Goal: Transaction & Acquisition: Obtain resource

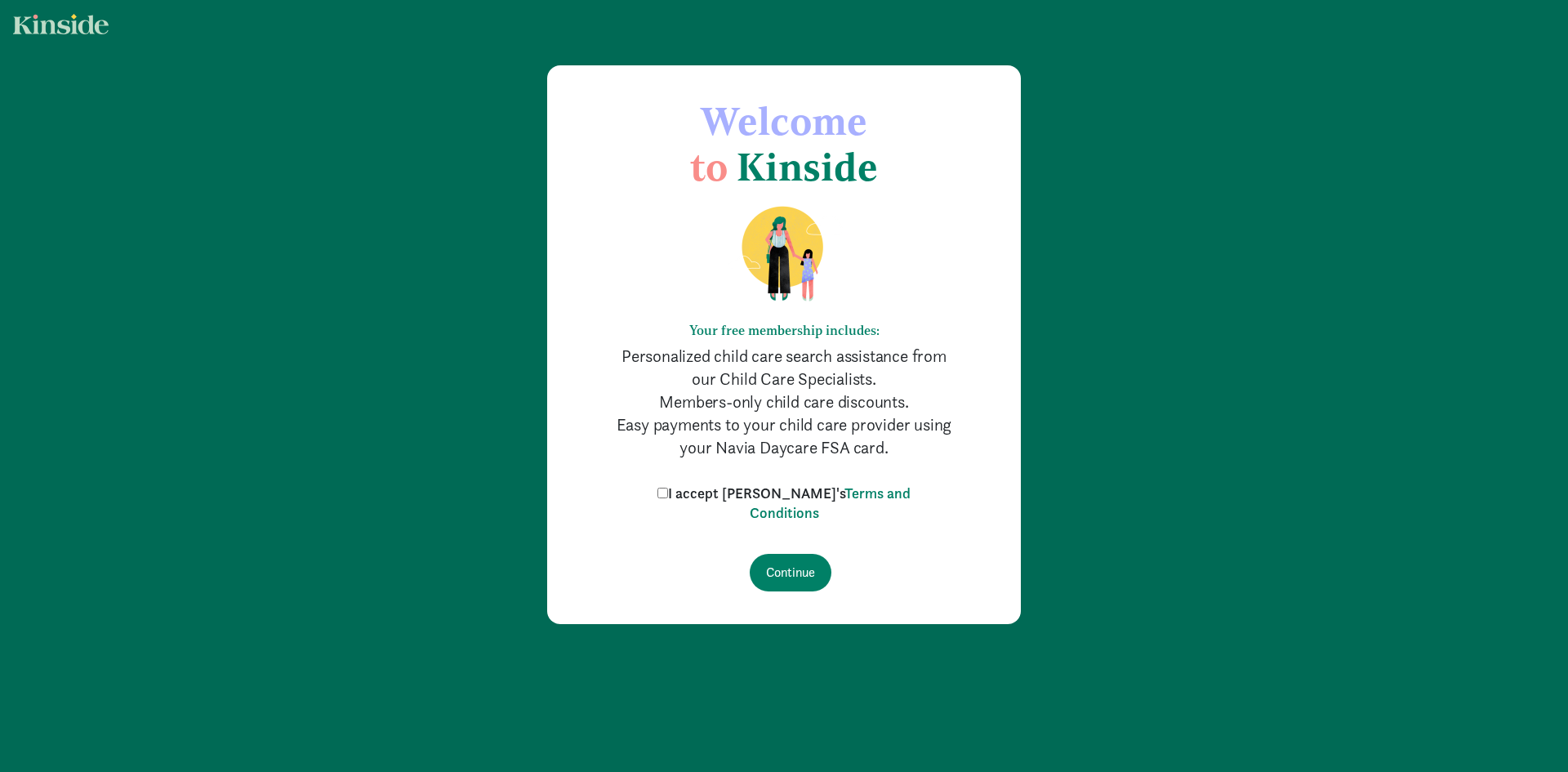
click at [709, 491] on label "I accept [PERSON_NAME]'s Terms and Conditions" at bounding box center [784, 503] width 261 height 39
click at [667, 491] on input "I accept [PERSON_NAME]'s Terms and Conditions" at bounding box center [662, 493] width 10 height 10
checkbox input "true"
click at [780, 583] on input "Continue" at bounding box center [790, 573] width 82 height 38
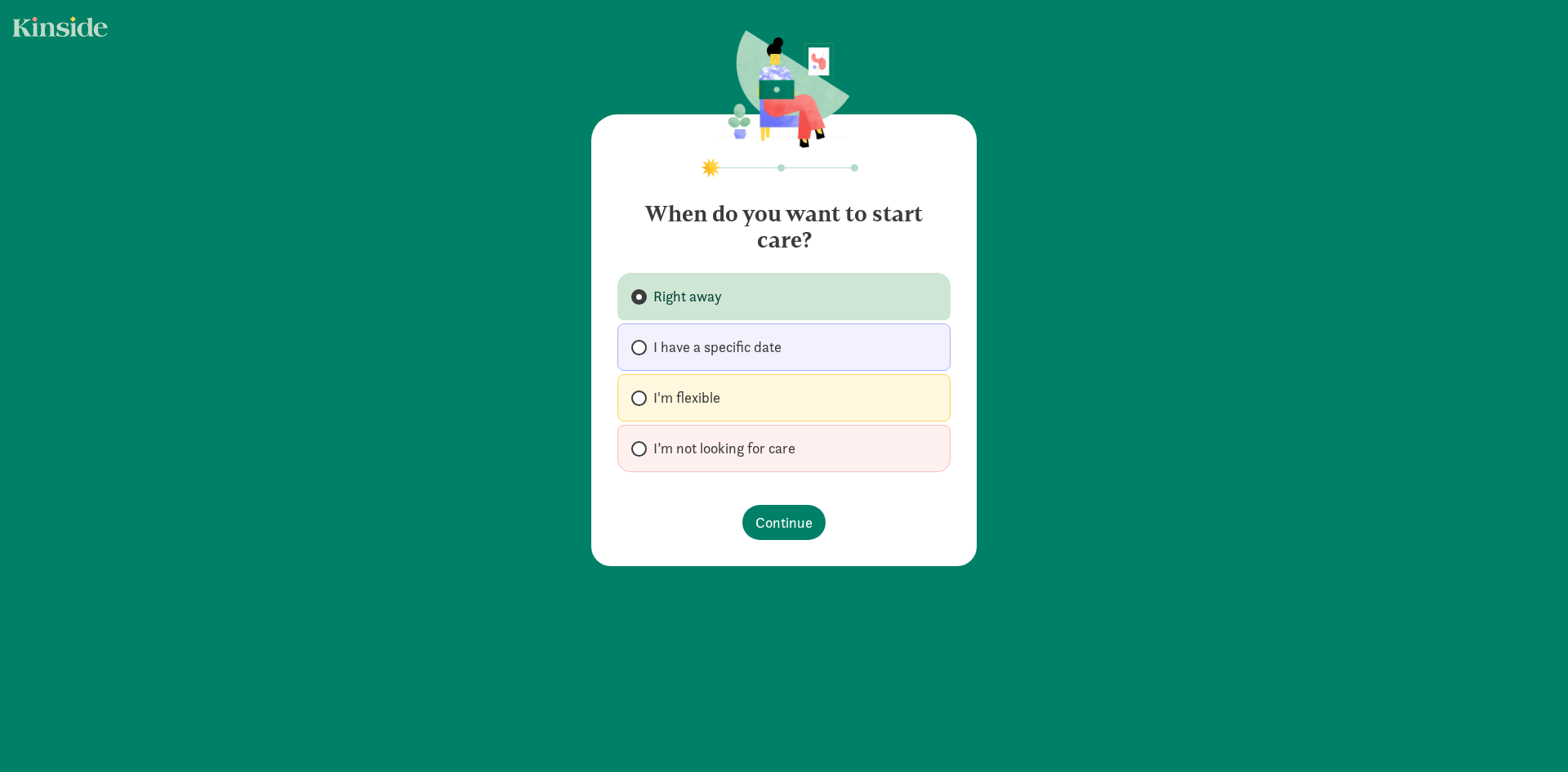
click at [644, 400] on label "I'm flexible" at bounding box center [784, 397] width 333 height 47
click at [642, 400] on input "I'm flexible" at bounding box center [636, 398] width 10 height 10
radio input "true"
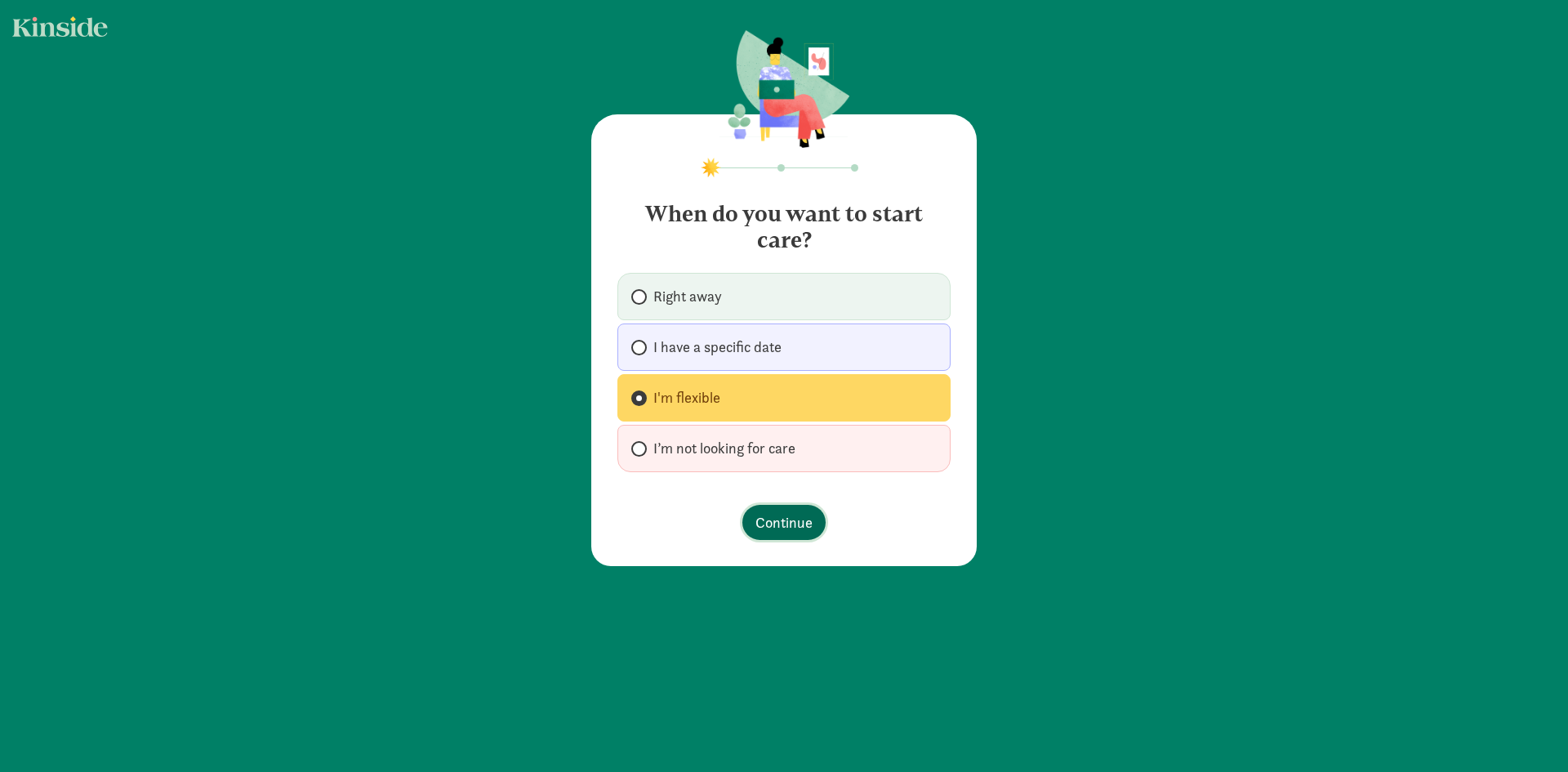
click at [786, 513] on span "Continue" at bounding box center [784, 523] width 57 height 22
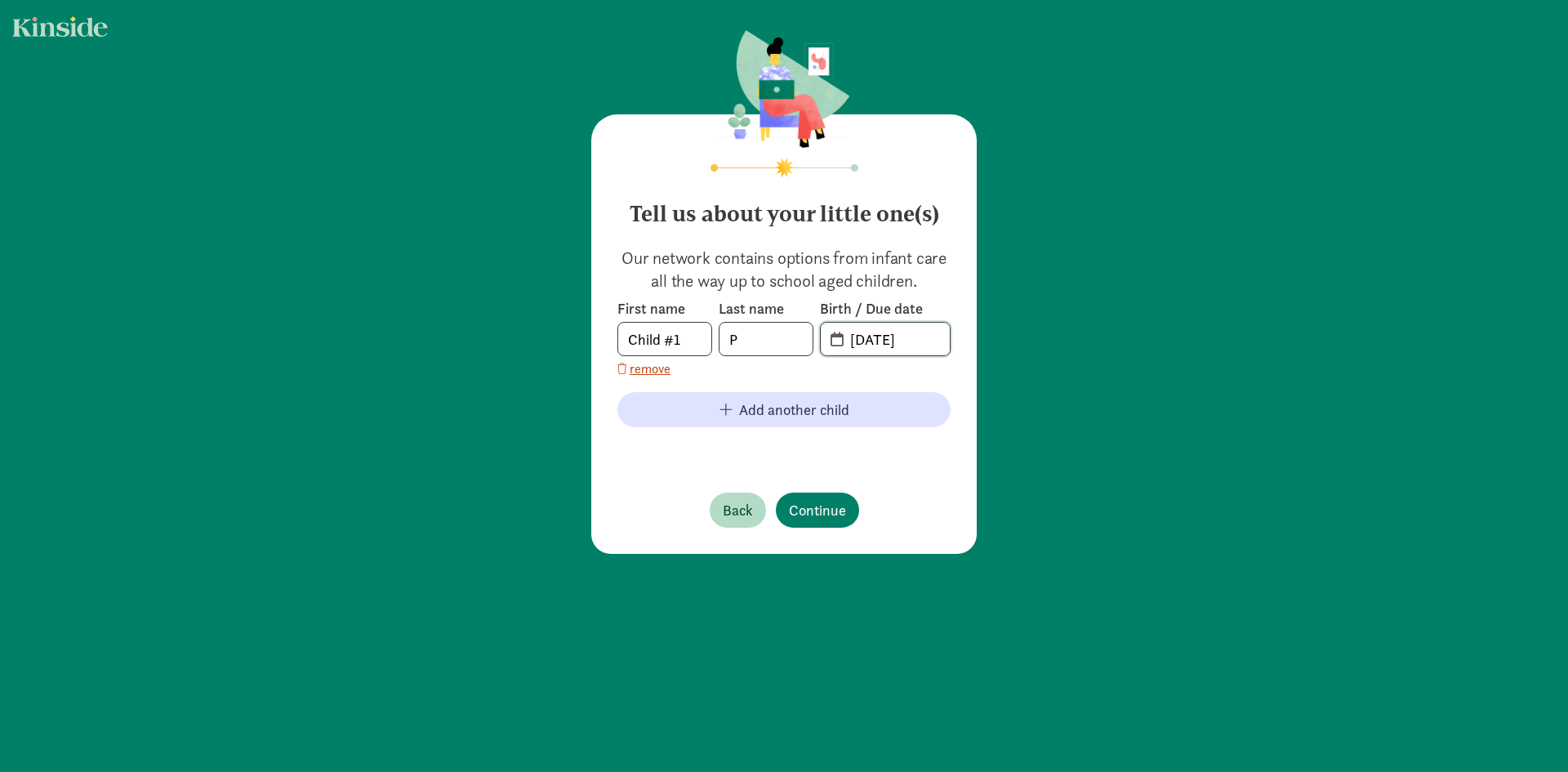
click at [866, 340] on input "[DATE]" at bounding box center [895, 339] width 109 height 32
click at [858, 342] on input "[DATE]" at bounding box center [895, 339] width 109 height 32
click at [825, 338] on span "[DATE]" at bounding box center [884, 339] width 129 height 32
click at [829, 338] on span "20-25-0819" at bounding box center [884, 339] width 129 height 32
click at [851, 338] on input "20-25-0819" at bounding box center [895, 339] width 109 height 32
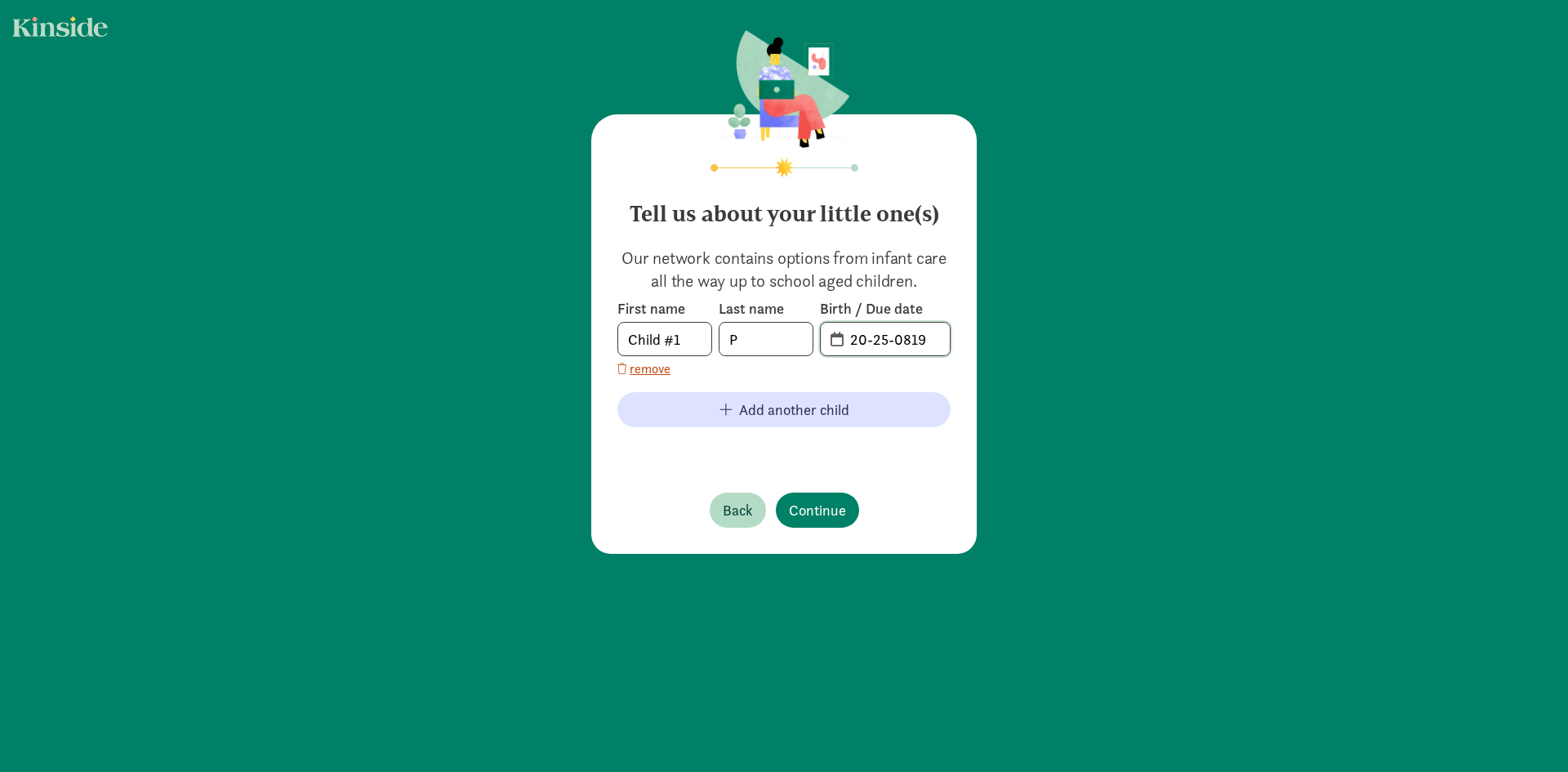
drag, startPoint x: 941, startPoint y: 337, endPoint x: 836, endPoint y: 364, distance: 108.4
click at [836, 364] on div "First name Child #1 Last name P Birth / Due date 20-25-0819 remove" at bounding box center [784, 338] width 333 height 79
type input "[DATE]"
click at [797, 508] on span "Continue" at bounding box center [817, 510] width 57 height 22
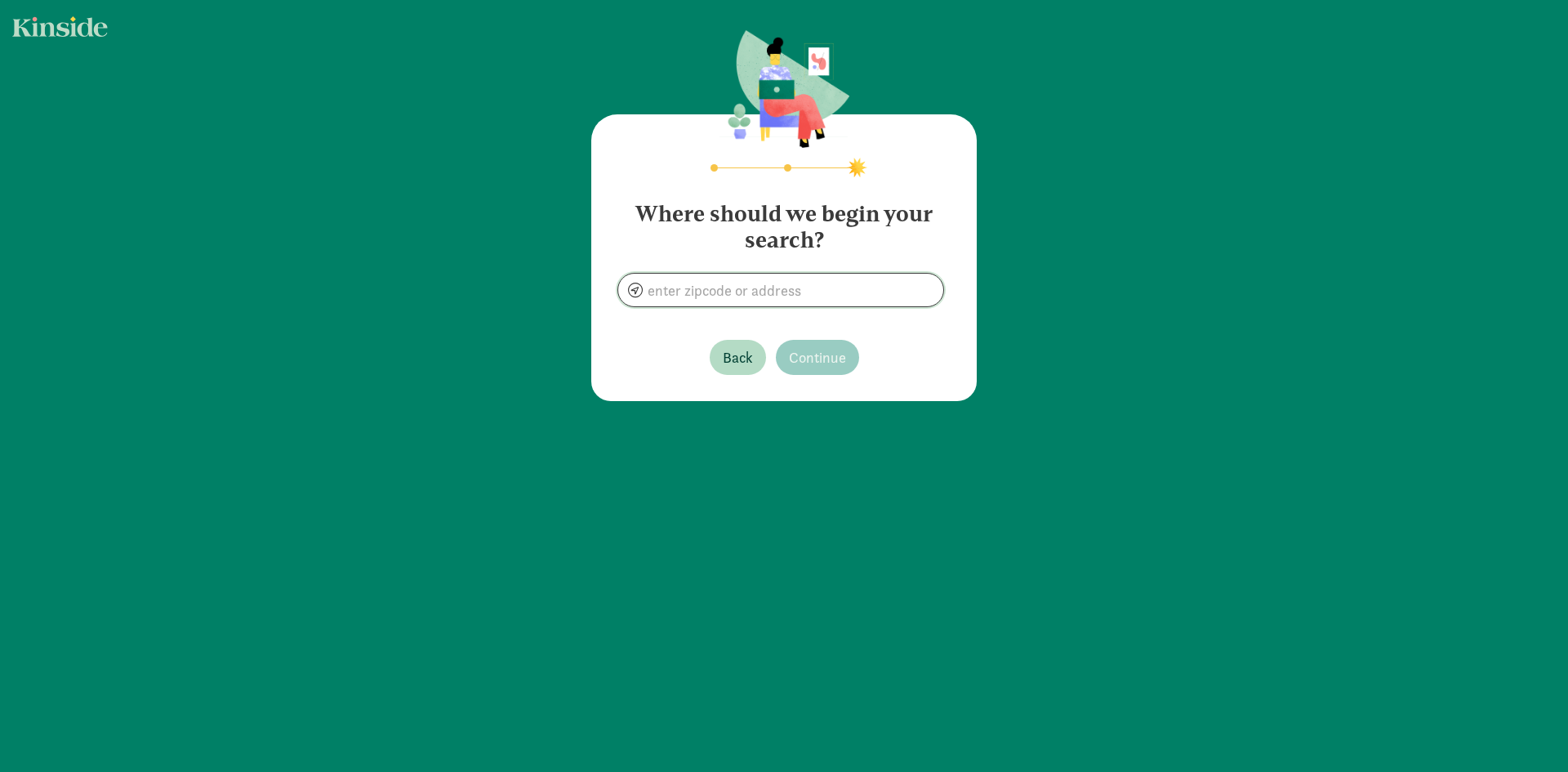
click at [721, 288] on input at bounding box center [780, 290] width 325 height 32
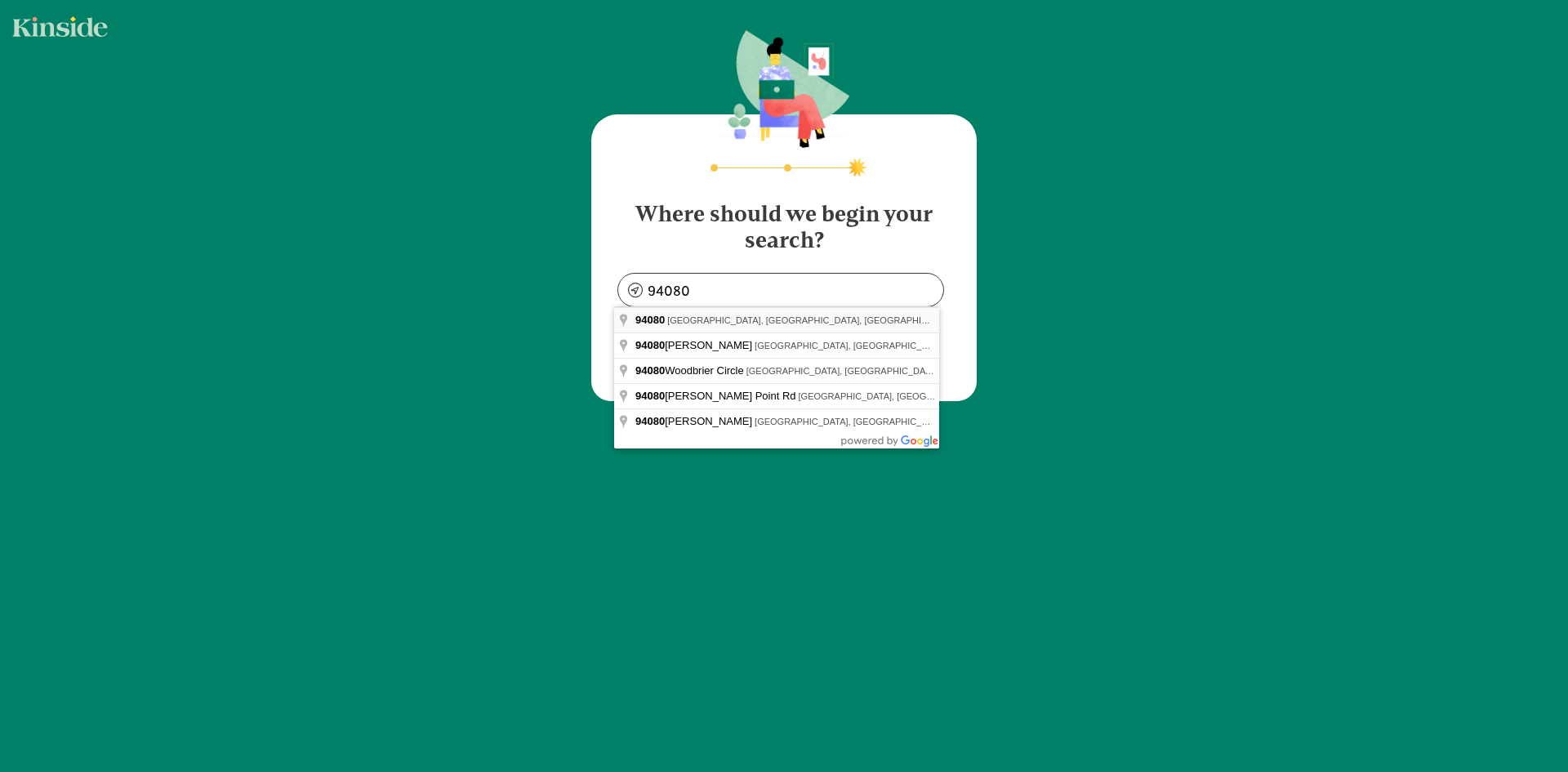
type input "[GEOGRAPHIC_DATA], [GEOGRAPHIC_DATA]"
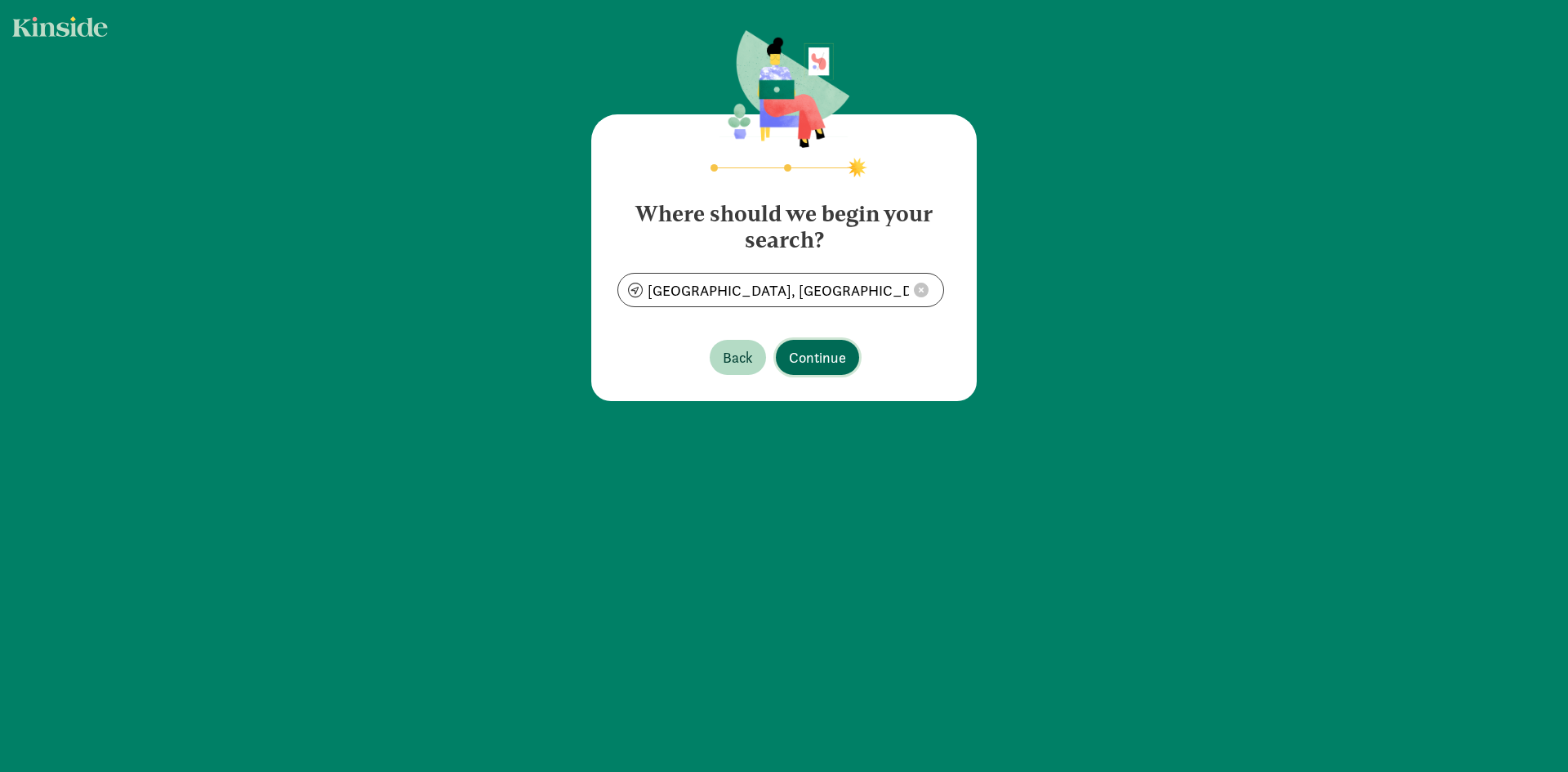
click at [827, 357] on span "Continue" at bounding box center [817, 358] width 57 height 22
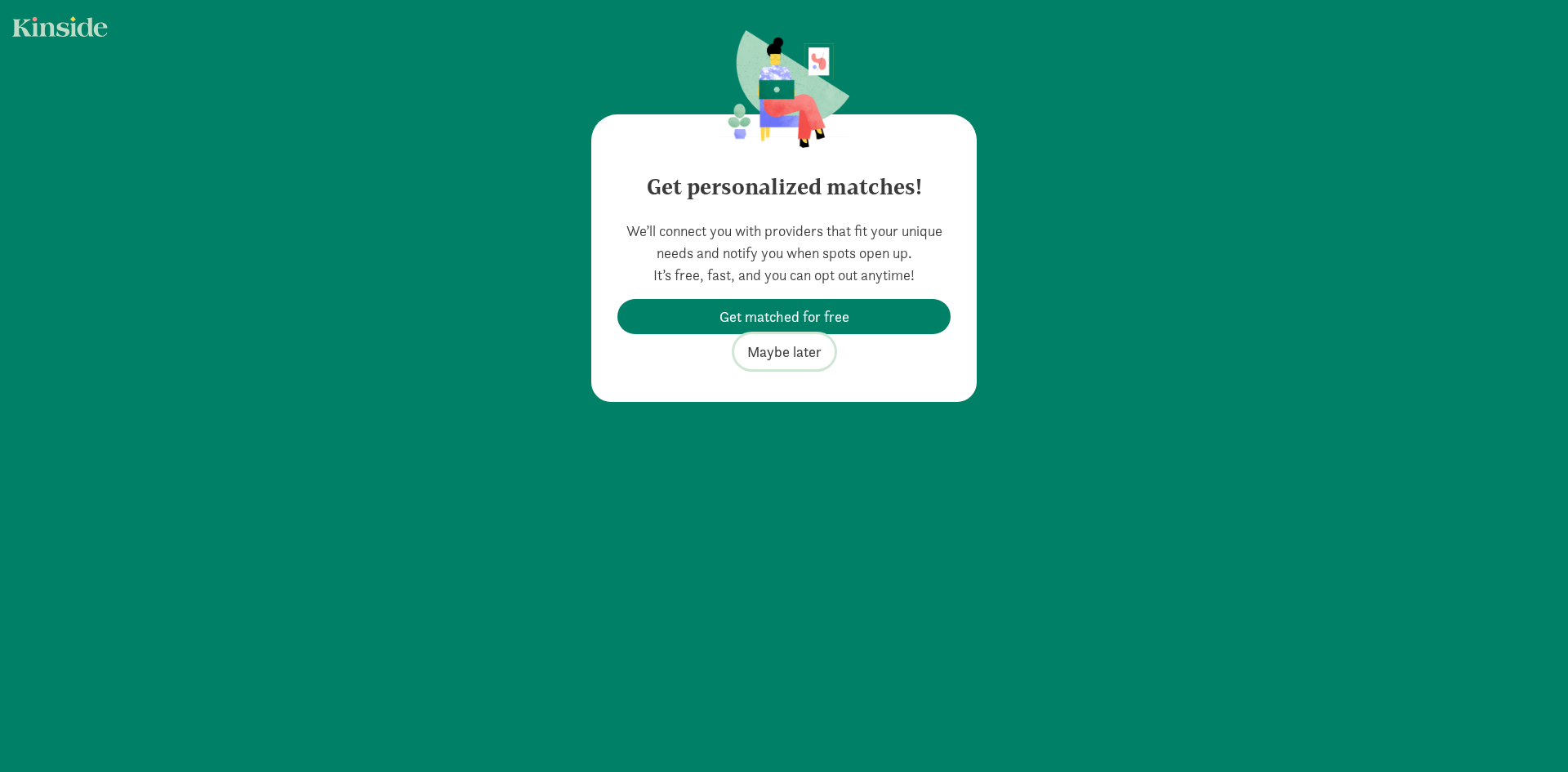
click at [778, 349] on span "Maybe later" at bounding box center [784, 352] width 74 height 22
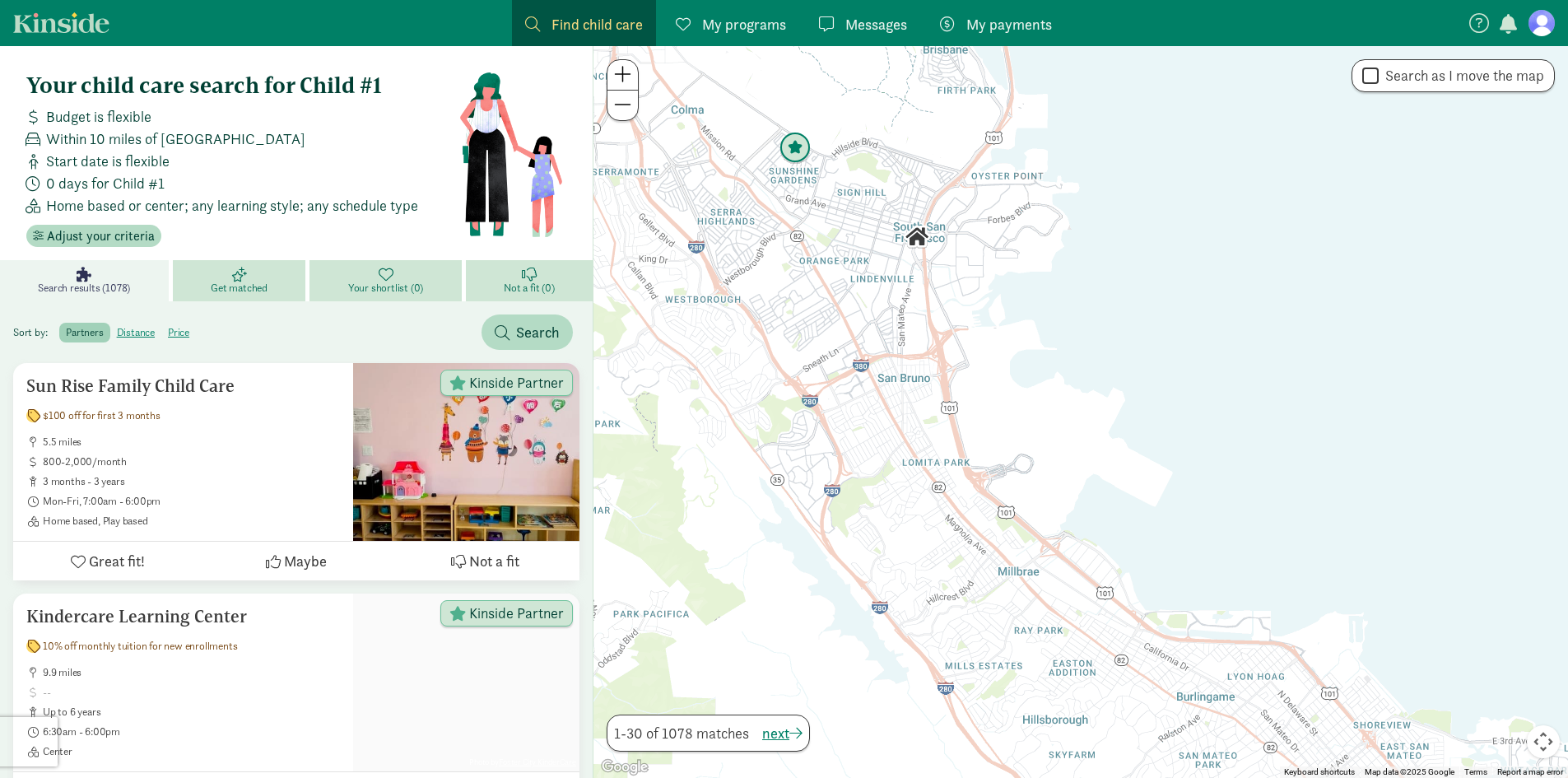
click at [800, 160] on img "Click to see details" at bounding box center [795, 148] width 31 height 31
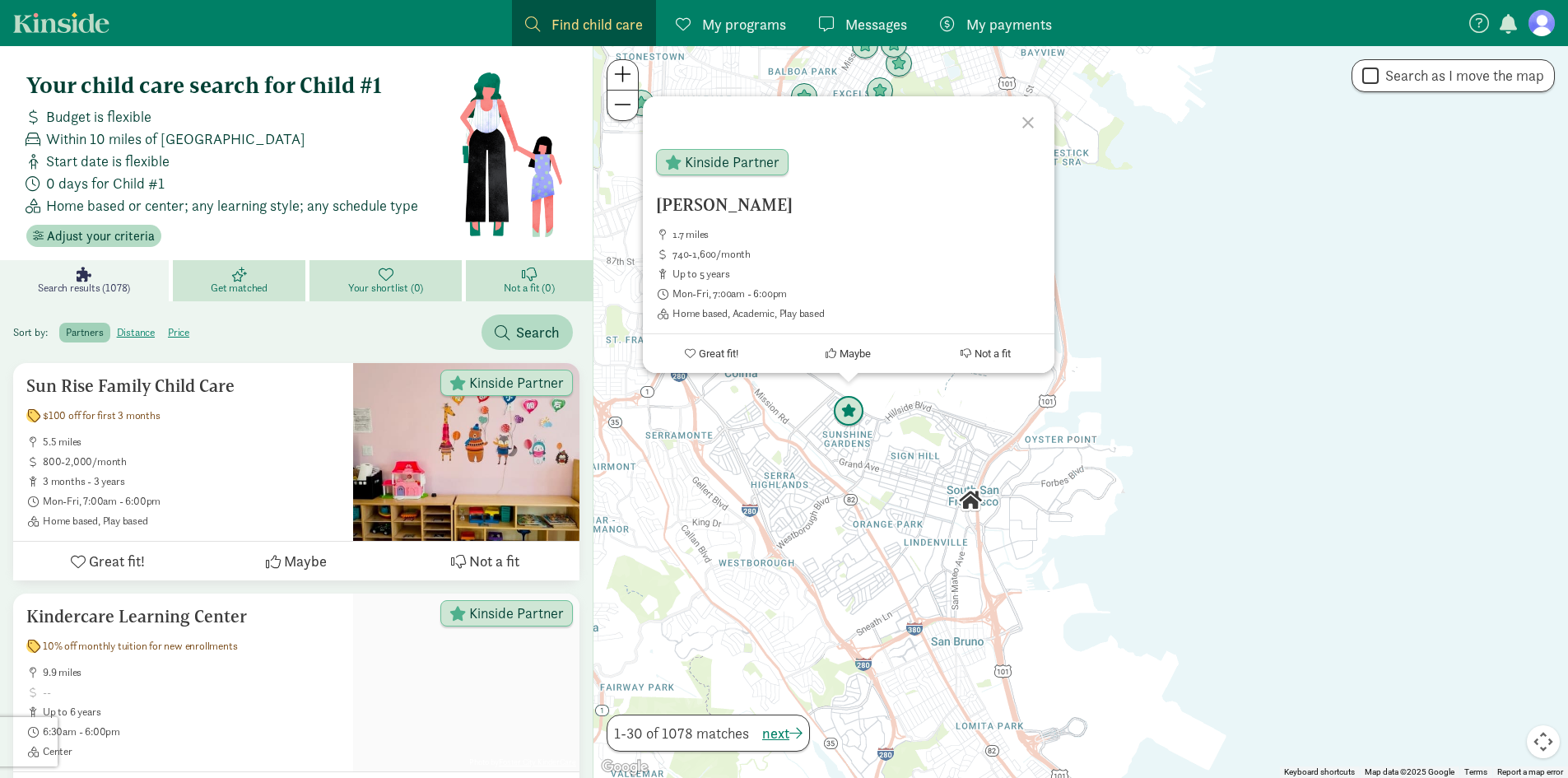
click at [854, 415] on img "Click to see details" at bounding box center [849, 411] width 31 height 31
click at [725, 201] on h5 "[PERSON_NAME]" at bounding box center [849, 205] width 386 height 20
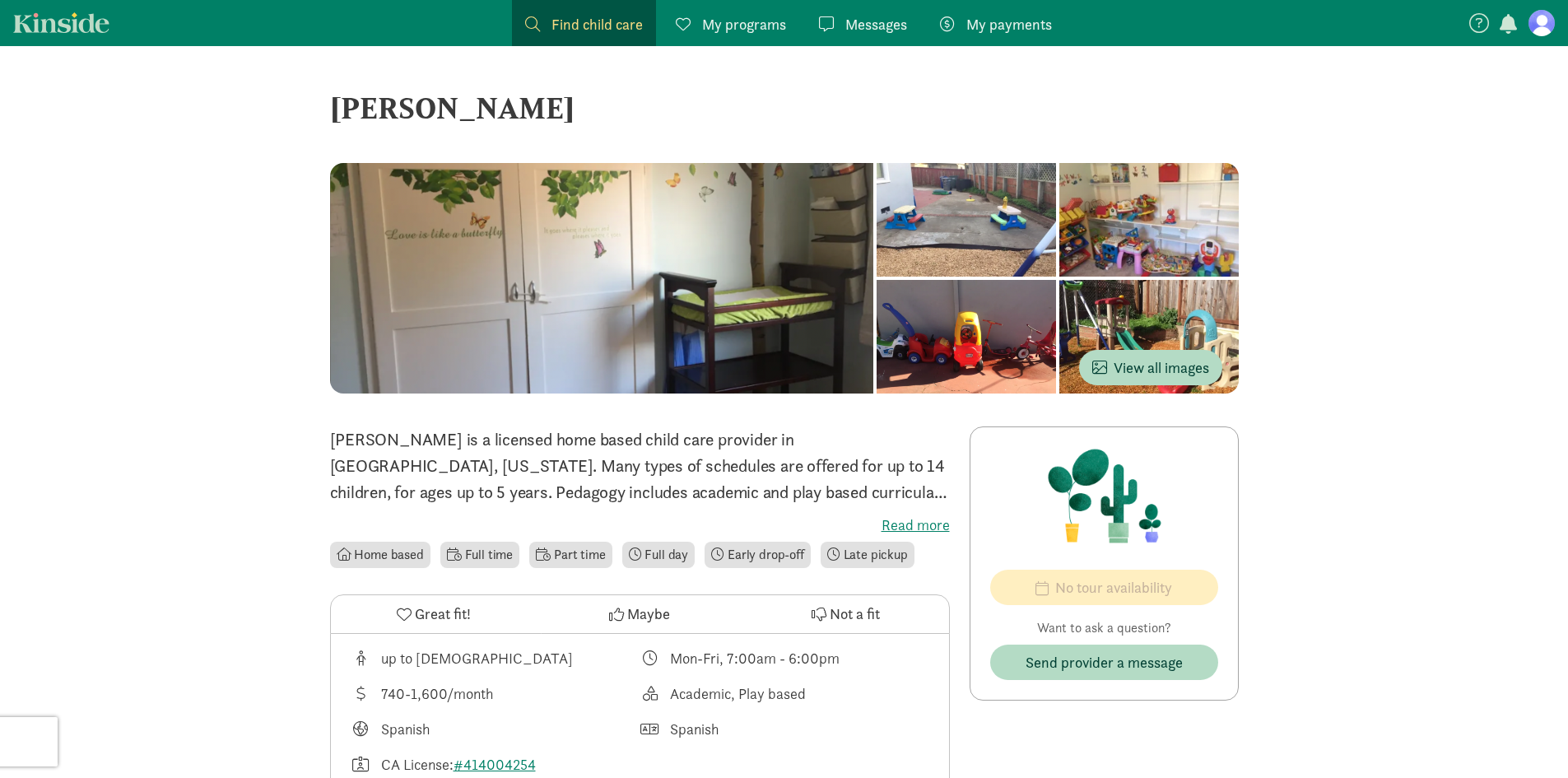
click at [917, 524] on label "Read more" at bounding box center [640, 525] width 620 height 20
click at [0, 0] on input "Read more" at bounding box center [0, 0] width 0 height 0
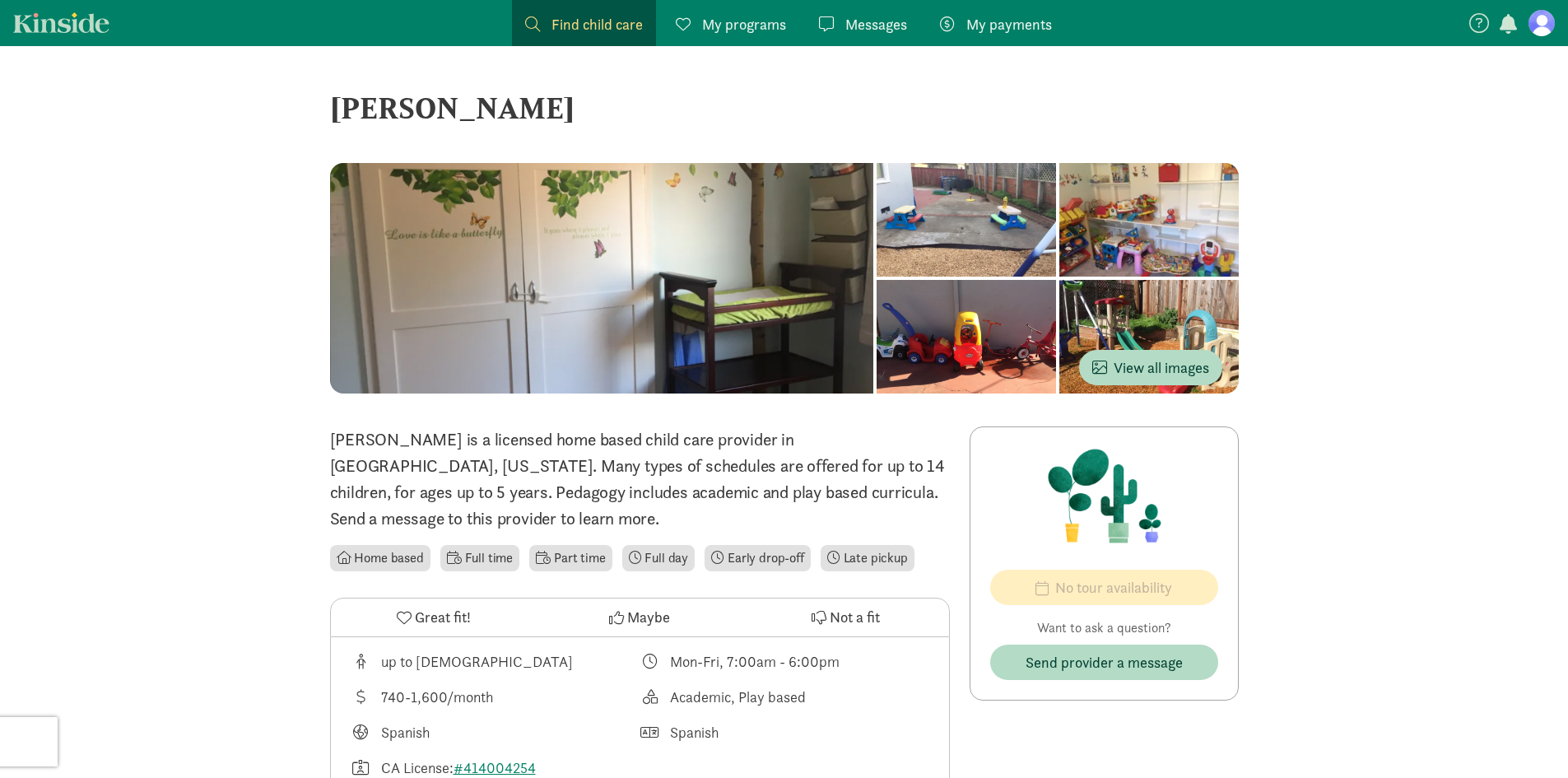
scroll to position [83, 0]
